Goal: Check status: Check status

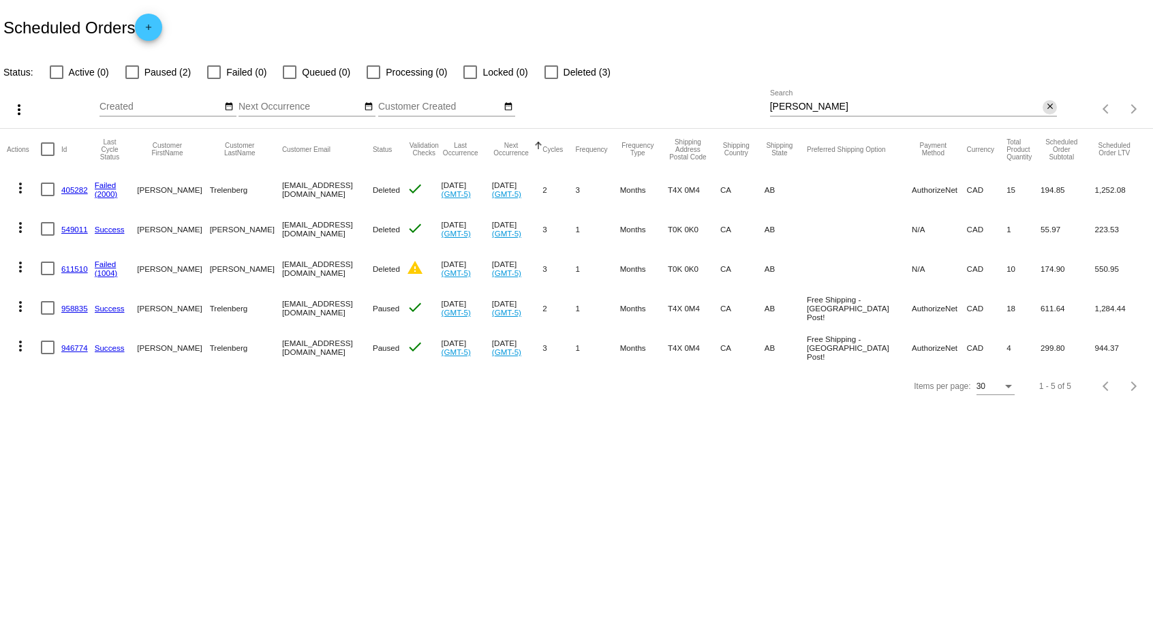
click at [1053, 110] on mat-icon "close" at bounding box center [1050, 107] width 10 height 11
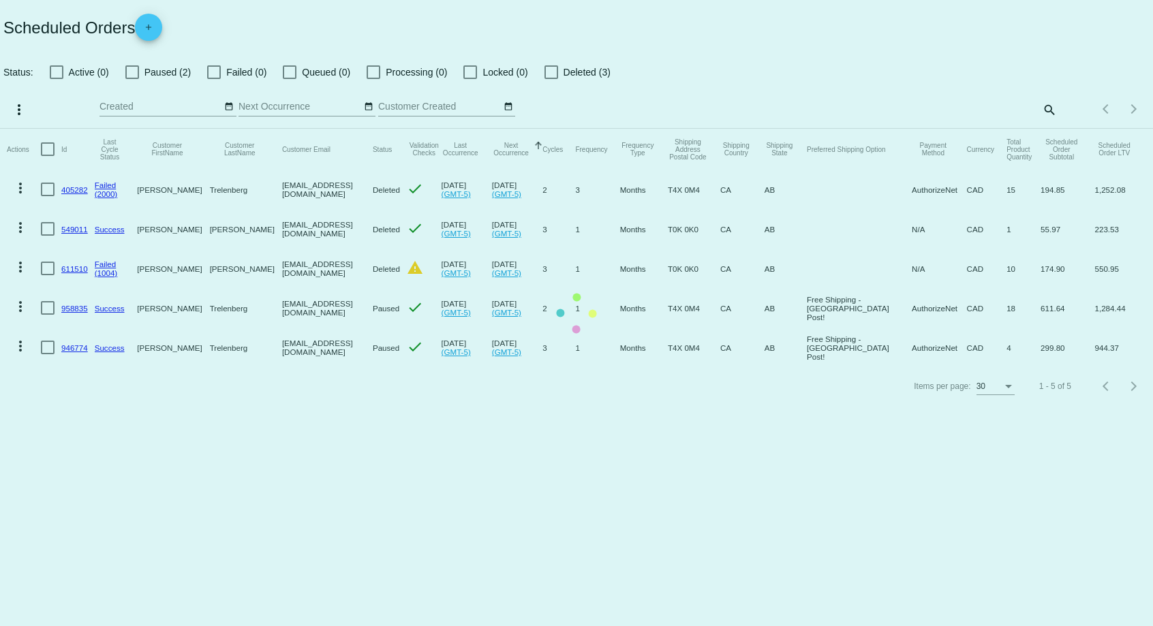
click at [1051, 129] on mat-table "Actions Id Last Cycle Status Customer FirstName Customer LastName Customer Emai…" at bounding box center [576, 248] width 1153 height 238
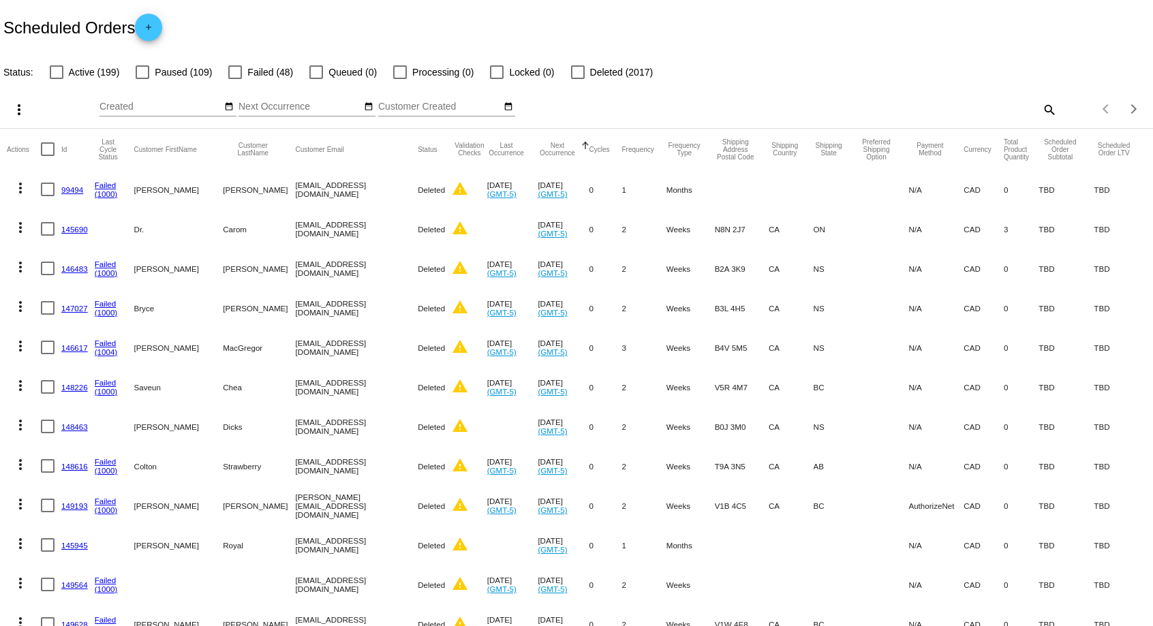
click at [1050, 108] on mat-icon "search" at bounding box center [1048, 109] width 16 height 21
paste input "[EMAIL_ADDRESS][DOMAIN_NAME]"
type input "[EMAIL_ADDRESS][DOMAIN_NAME]"
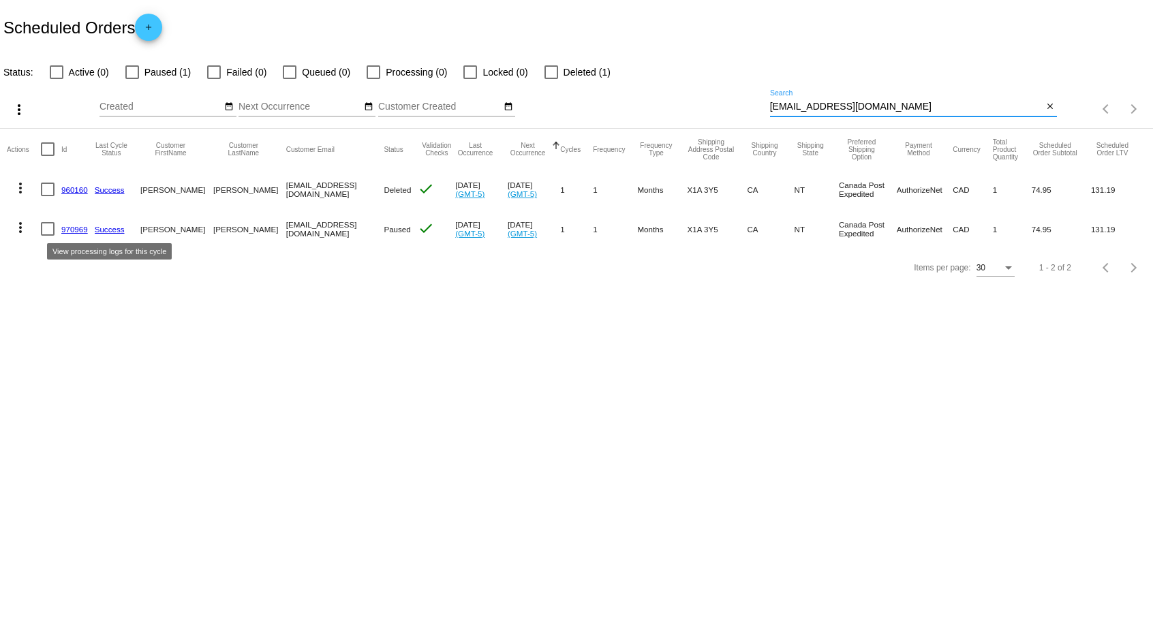
click at [104, 231] on link "Success" at bounding box center [110, 229] width 30 height 9
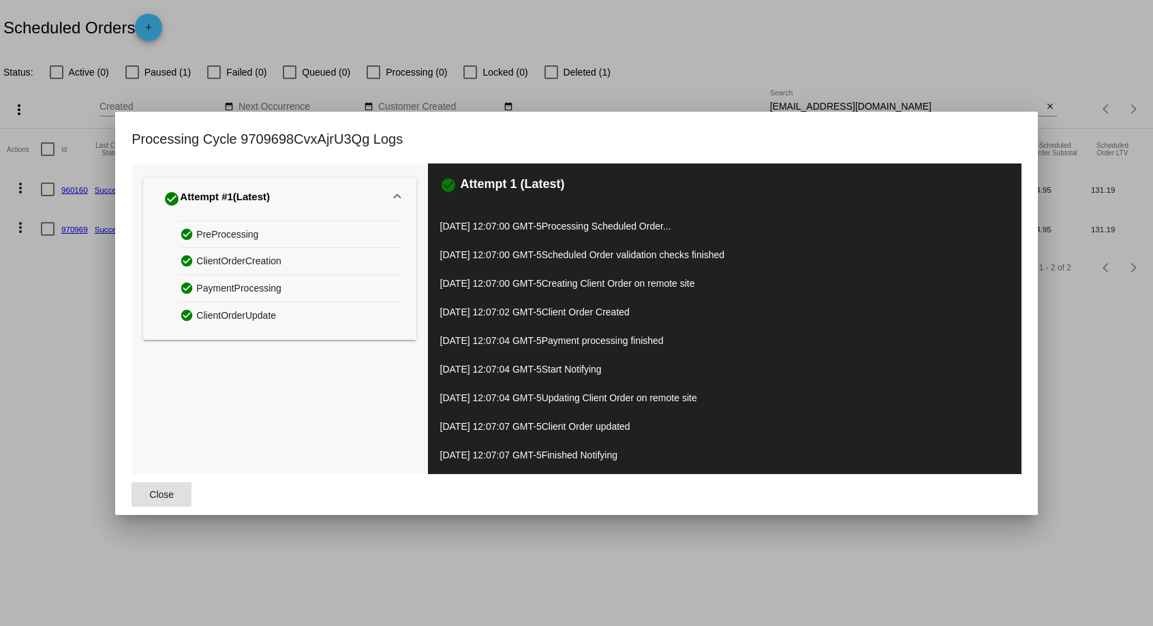
click at [151, 492] on span "Close" at bounding box center [161, 494] width 25 height 11
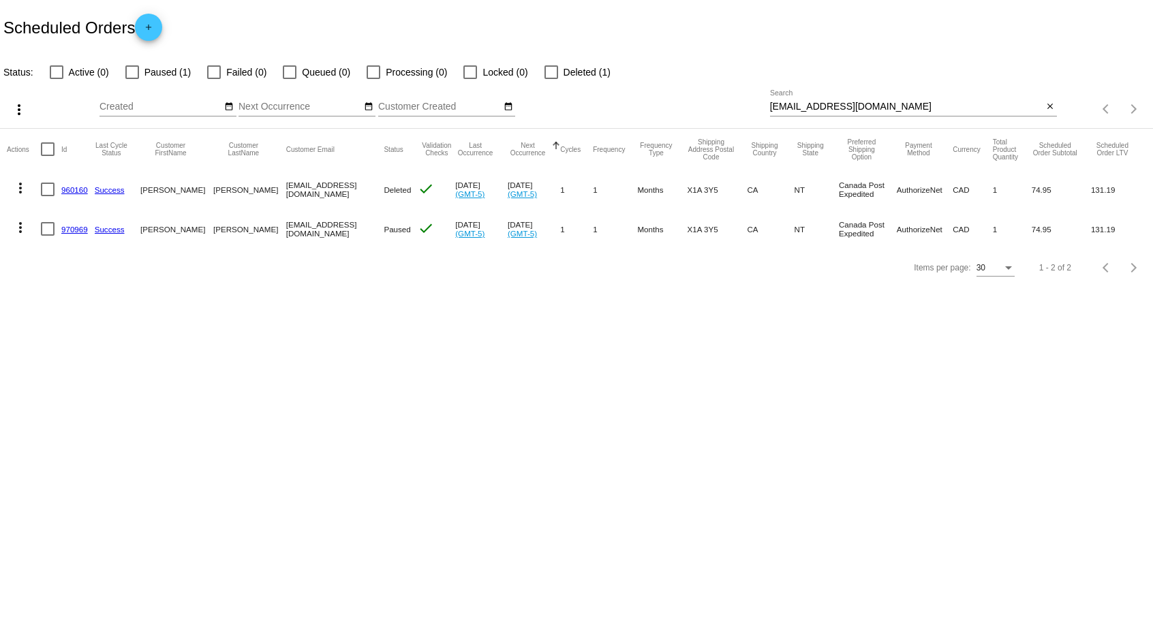
click at [72, 225] on link "970969" at bounding box center [74, 229] width 27 height 9
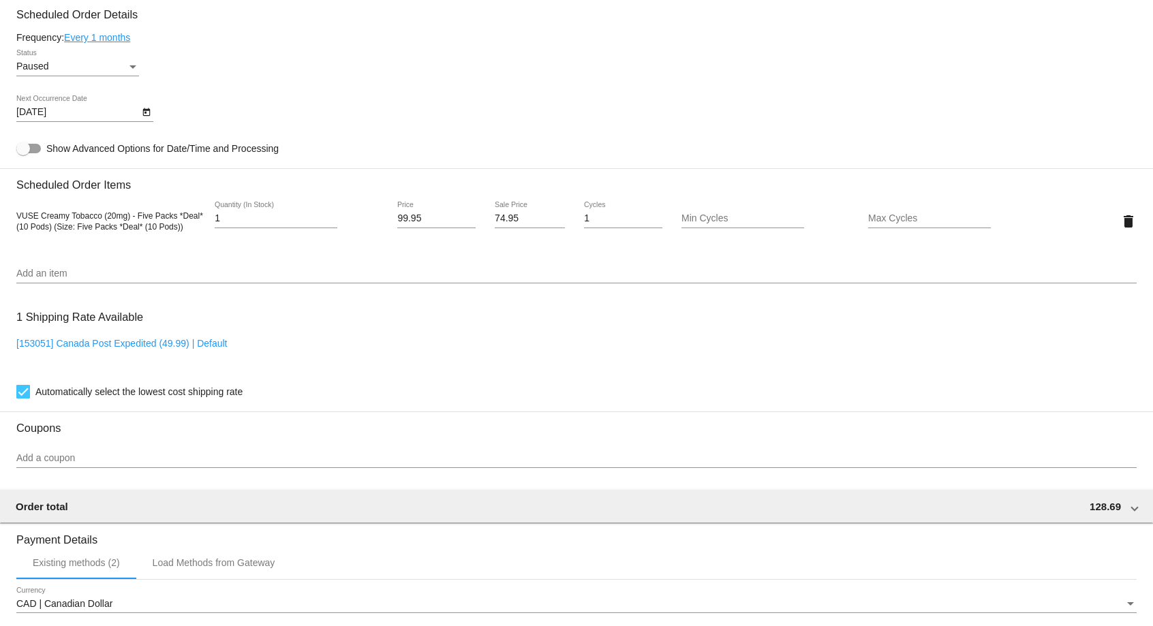
scroll to position [834, 0]
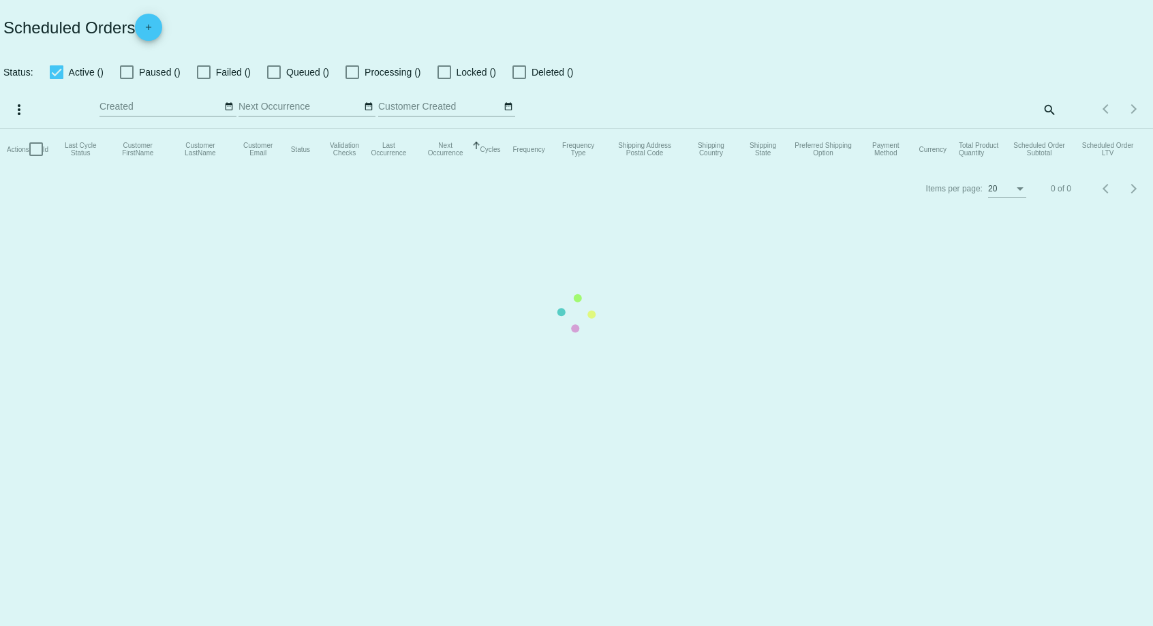
checkbox input "false"
